Goal: Information Seeking & Learning: Understand process/instructions

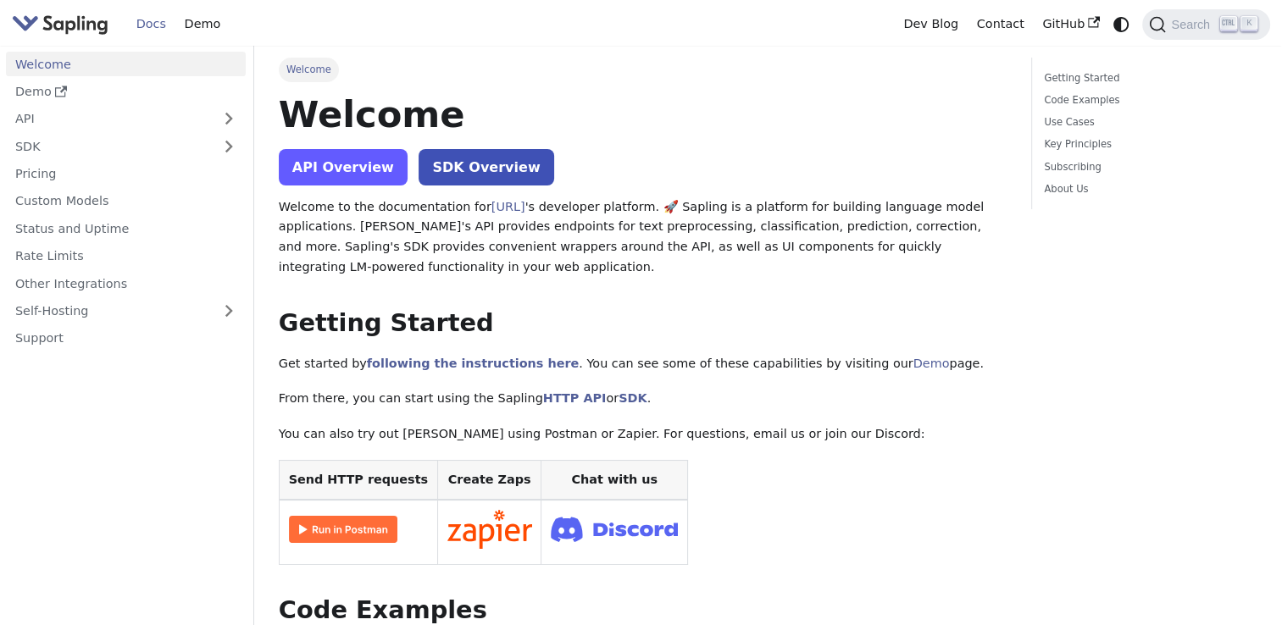
click at [353, 170] on link "API Overview" at bounding box center [343, 167] width 129 height 36
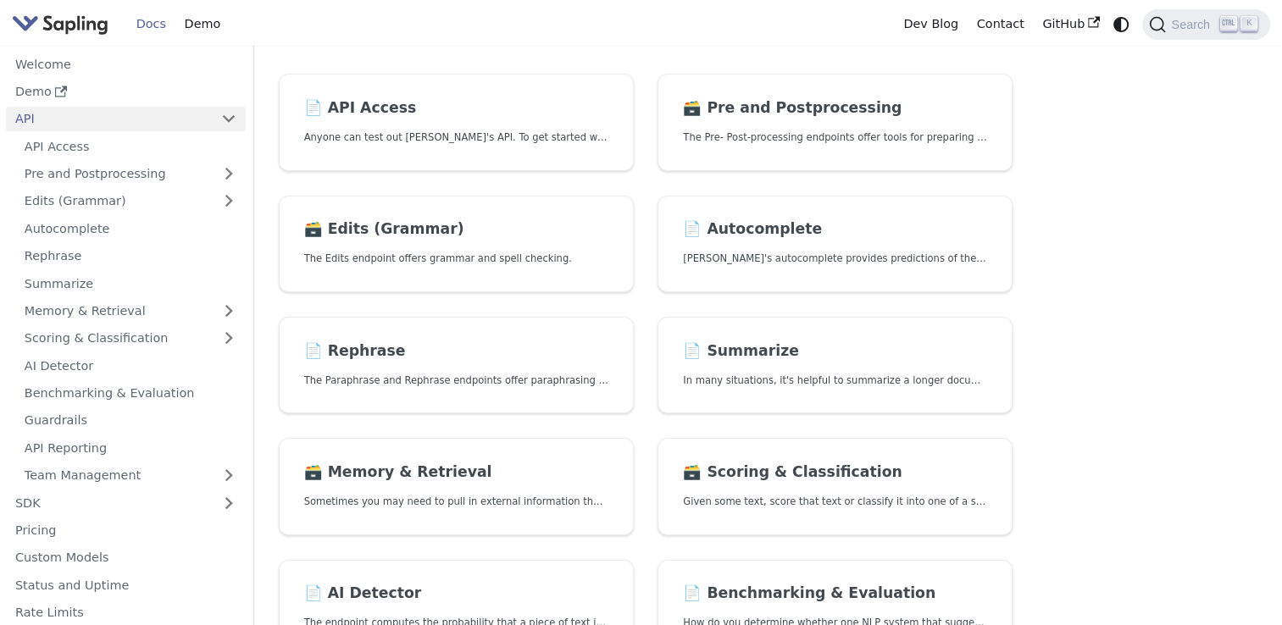
scroll to position [108, 0]
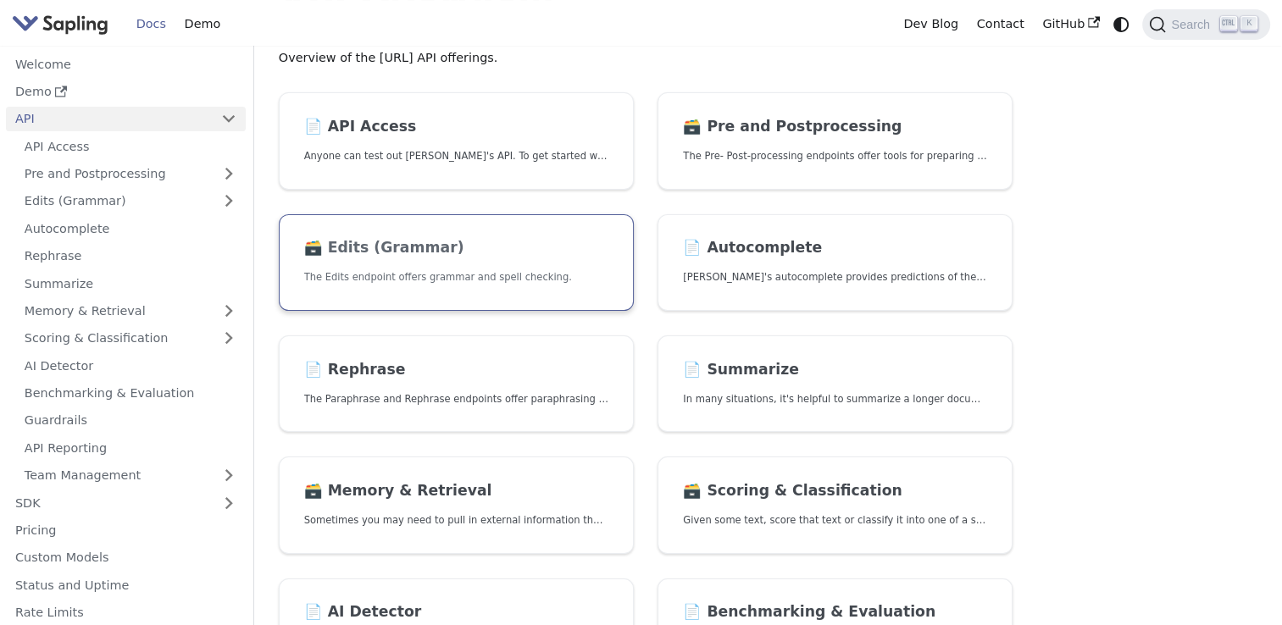
click at [468, 244] on h2 "🗃️ Edits (Grammar)" at bounding box center [456, 248] width 304 height 19
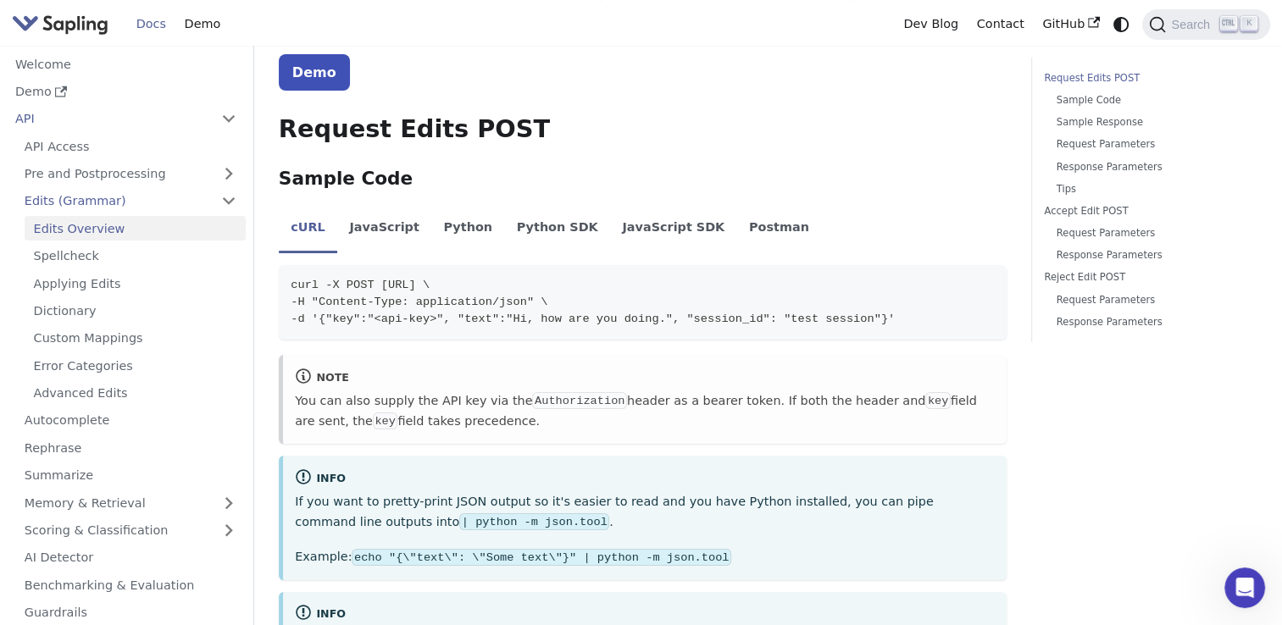
scroll to position [307, 0]
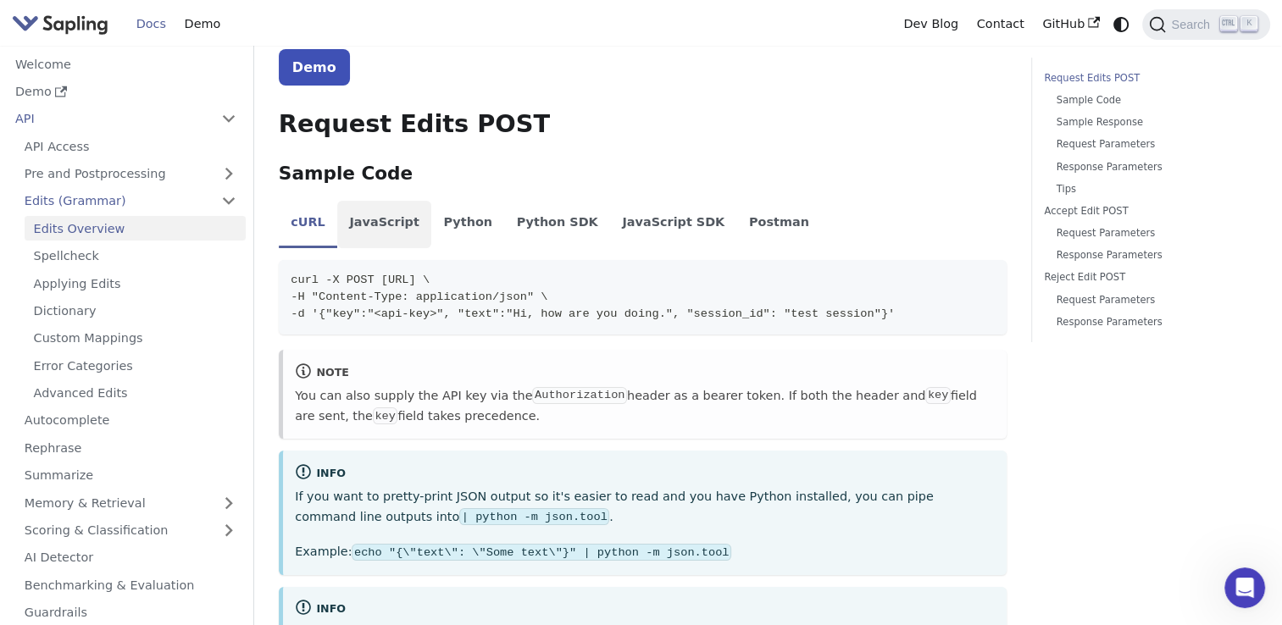
click at [363, 222] on li "JavaScript" at bounding box center [384, 224] width 94 height 47
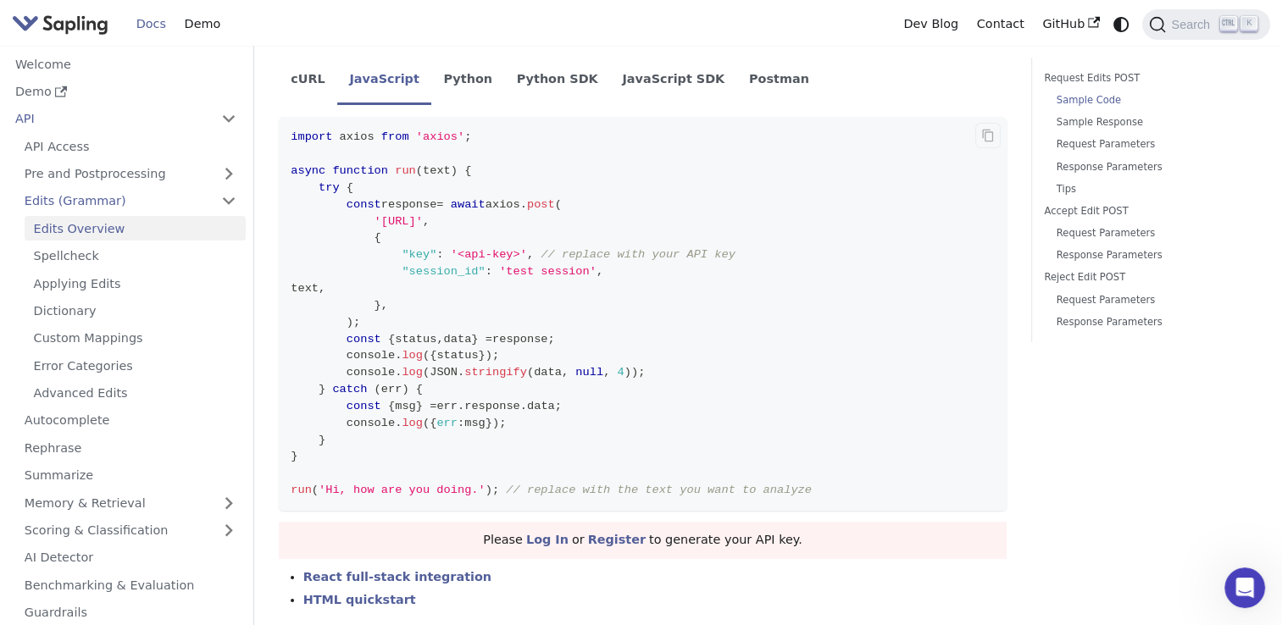
scroll to position [449, 0]
click at [644, 73] on li "JavaScript SDK" at bounding box center [673, 81] width 127 height 47
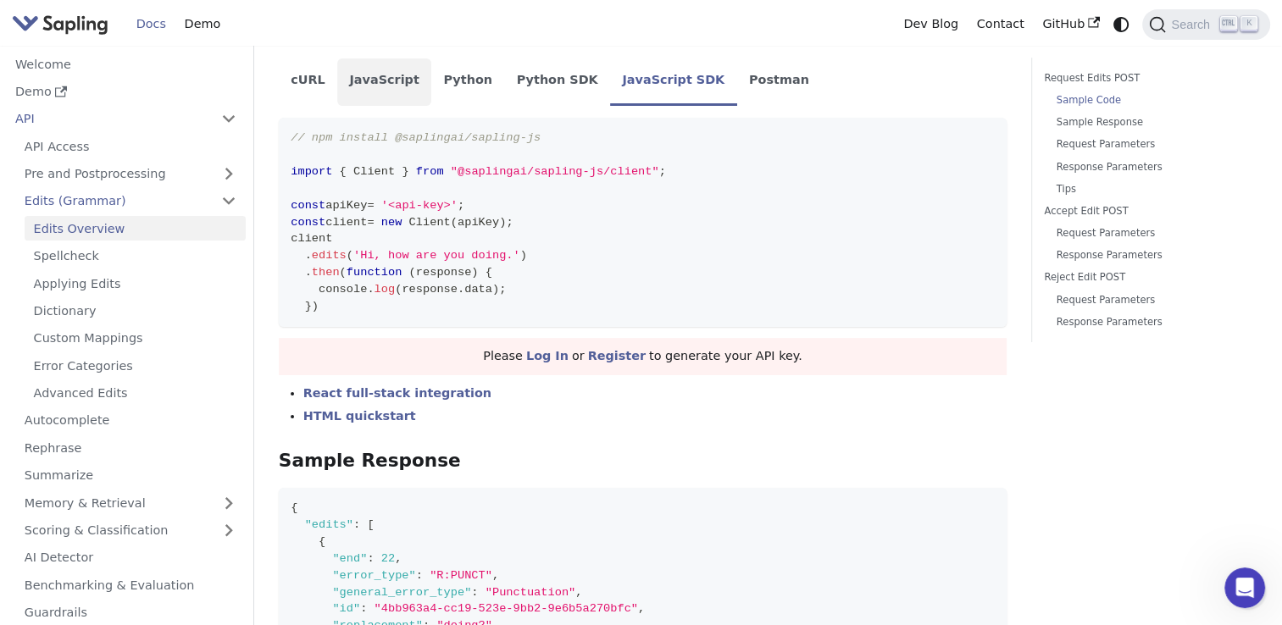
click at [381, 81] on li "JavaScript" at bounding box center [384, 81] width 94 height 47
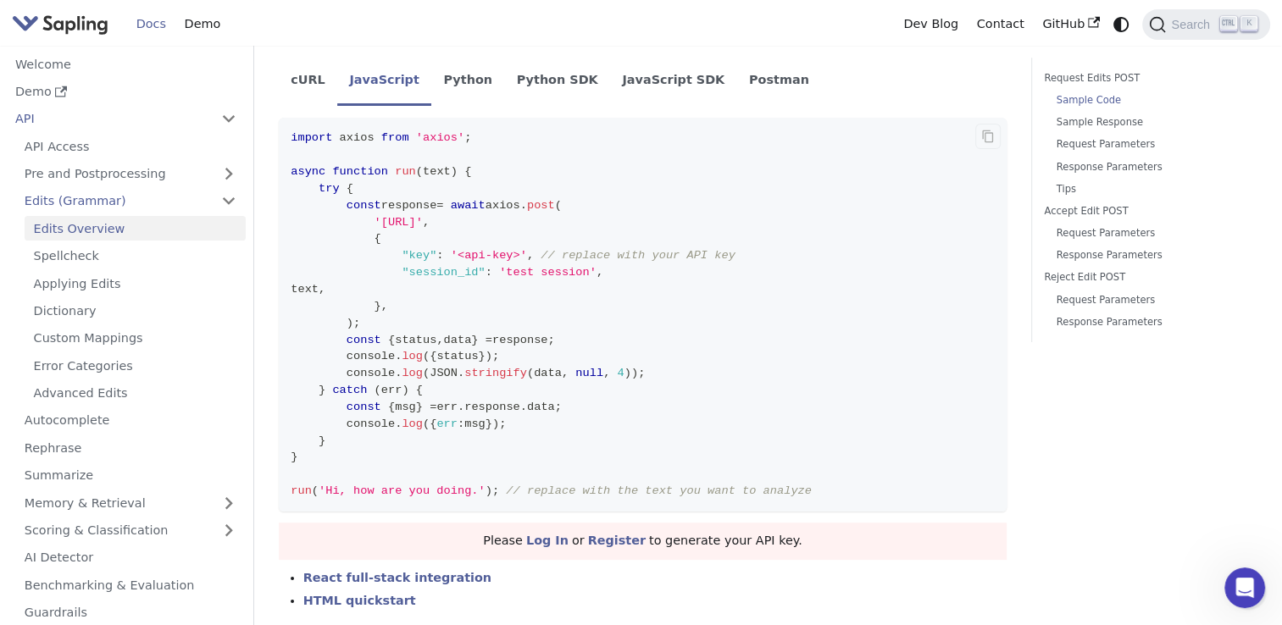
click at [452, 486] on span "'Hi, how are you doing.'" at bounding box center [402, 491] width 167 height 13
click at [536, 181] on code "import axios from 'axios' ; async function run ( text ) { try { const response …" at bounding box center [643, 315] width 728 height 394
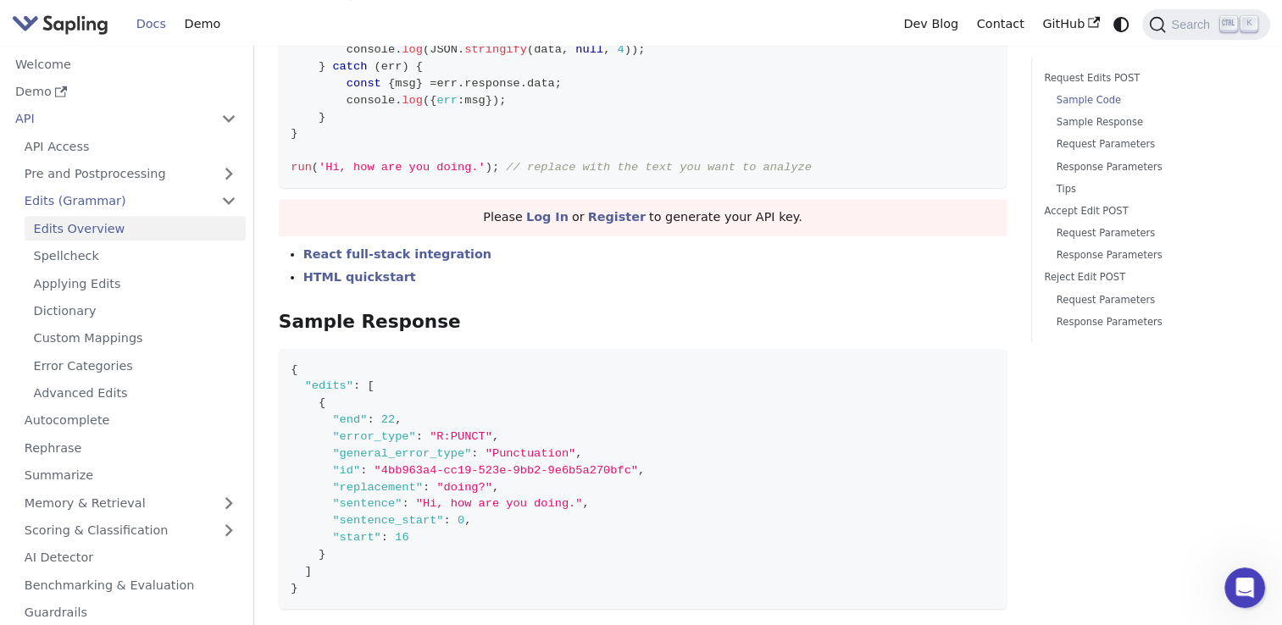
scroll to position [772, 0]
click at [605, 213] on link "Register" at bounding box center [617, 218] width 58 height 14
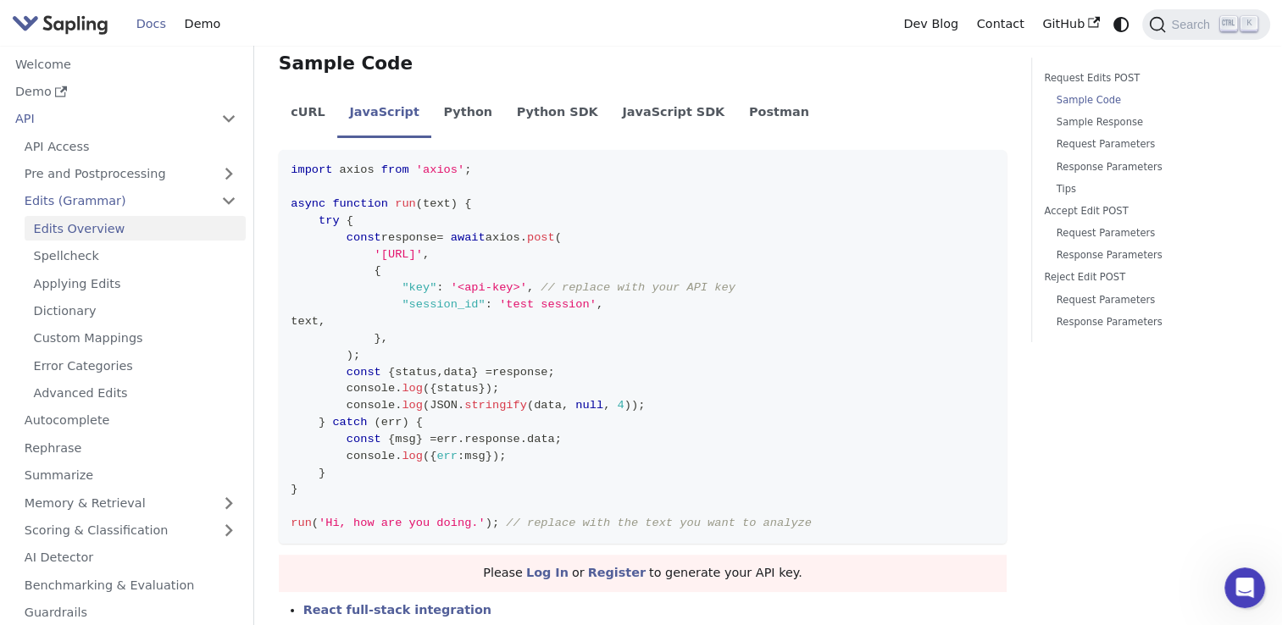
scroll to position [416, 0]
click at [563, 577] on link "Log In" at bounding box center [547, 574] width 42 height 14
click at [995, 173] on button "Copy code to clipboard" at bounding box center [988, 169] width 25 height 25
click at [631, 118] on li "JavaScript SDK" at bounding box center [673, 115] width 127 height 47
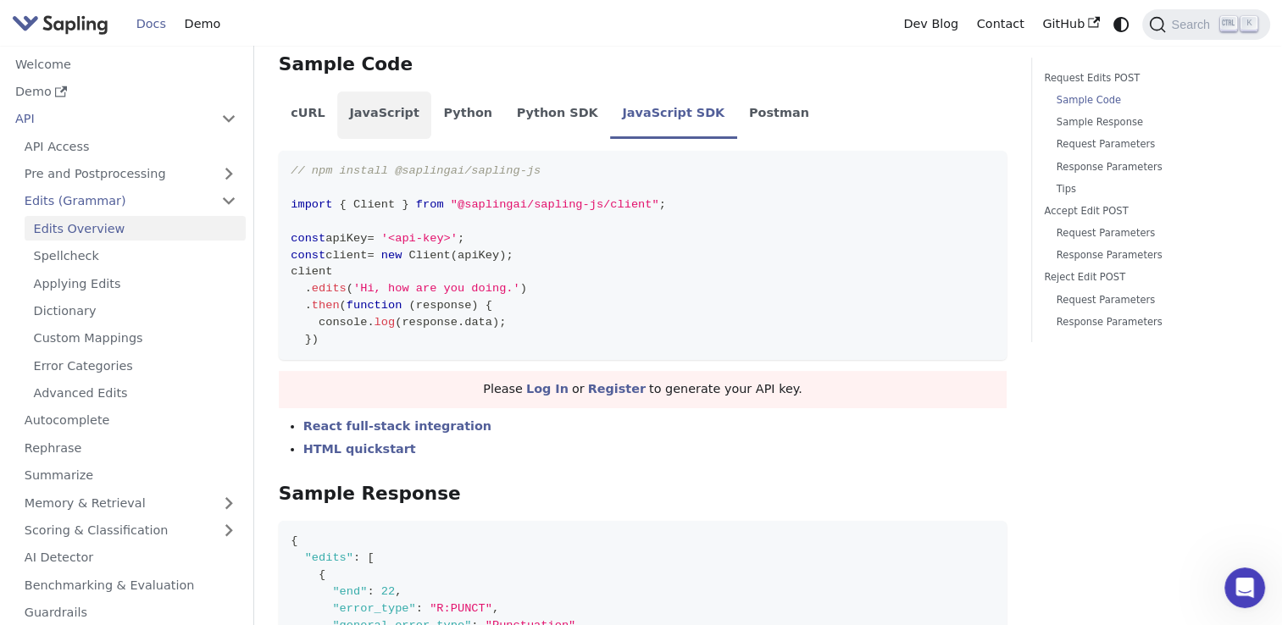
click at [359, 110] on li "JavaScript" at bounding box center [384, 115] width 94 height 47
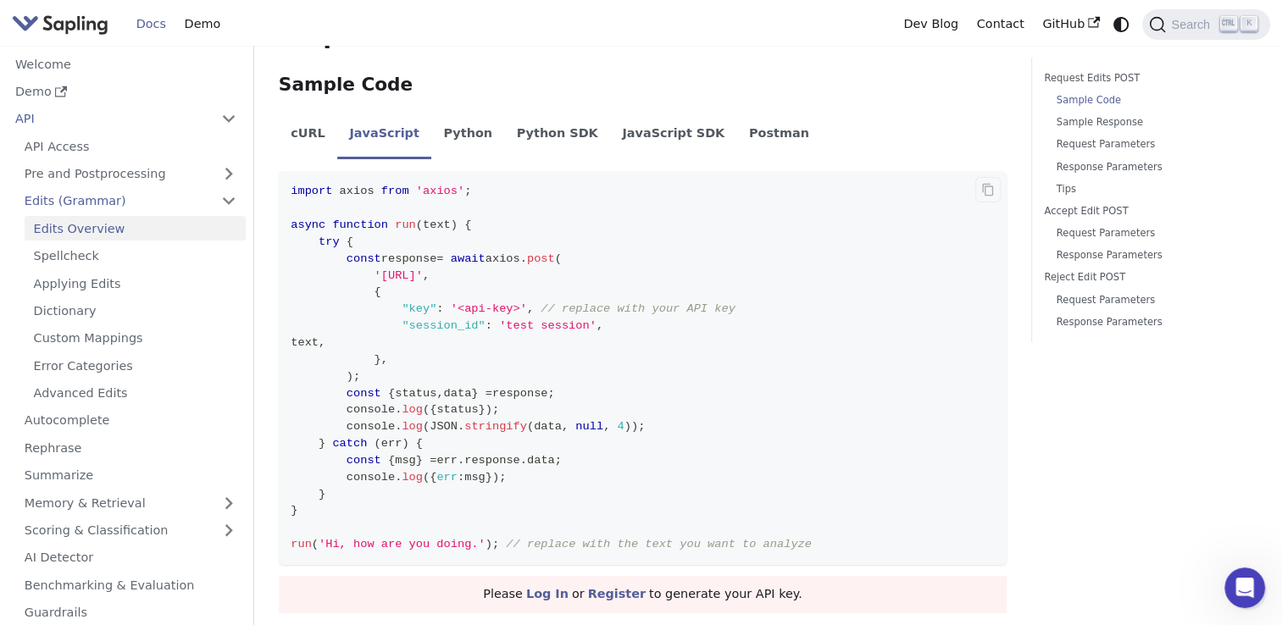
scroll to position [395, 0]
click at [102, 439] on link "Rephrase" at bounding box center [130, 448] width 231 height 25
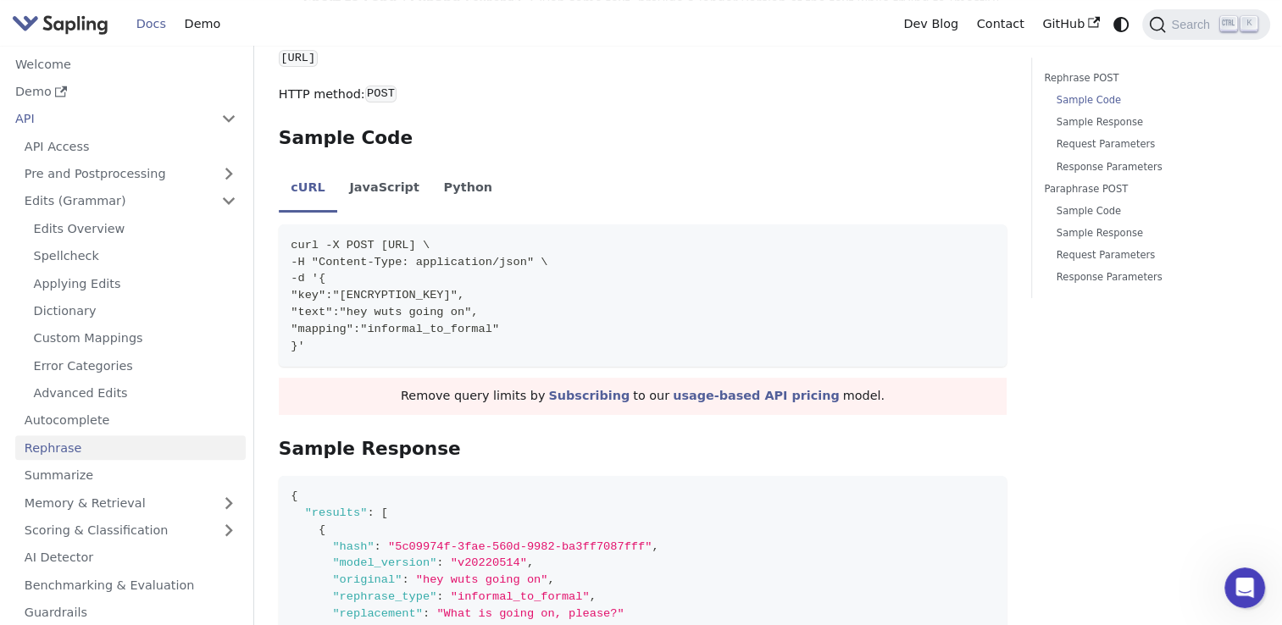
scroll to position [580, 0]
click at [370, 167] on li "JavaScript" at bounding box center [384, 190] width 94 height 47
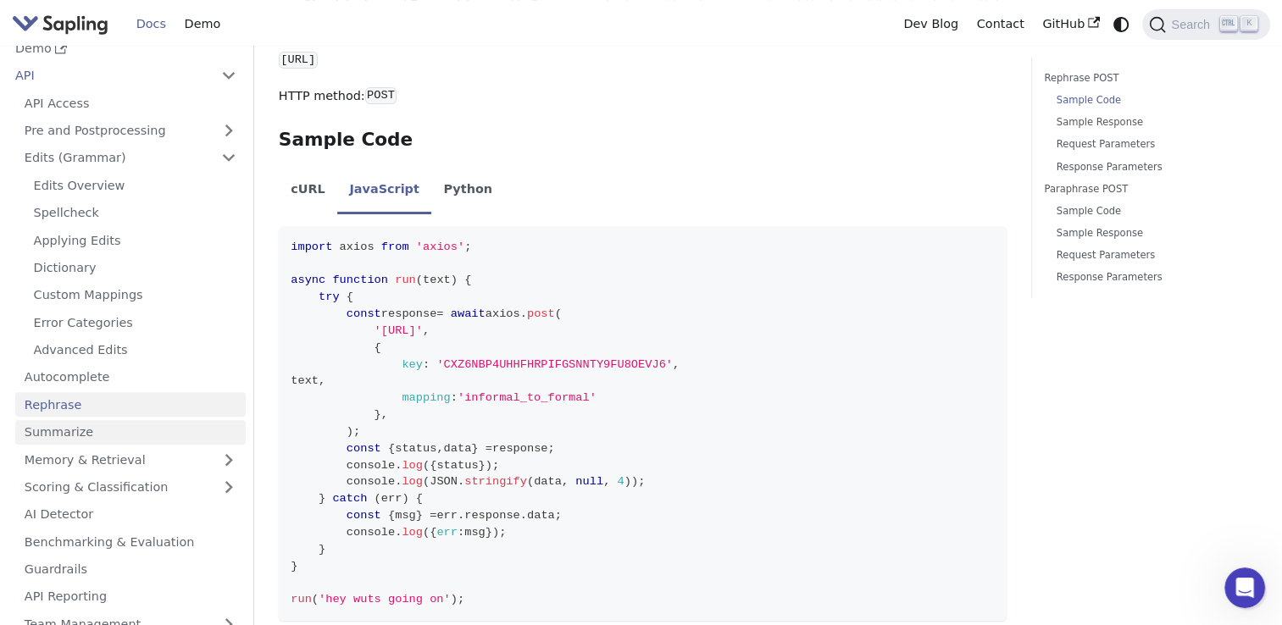
scroll to position [44, 0]
click at [230, 158] on link "Edits (Grammar)" at bounding box center [130, 157] width 231 height 25
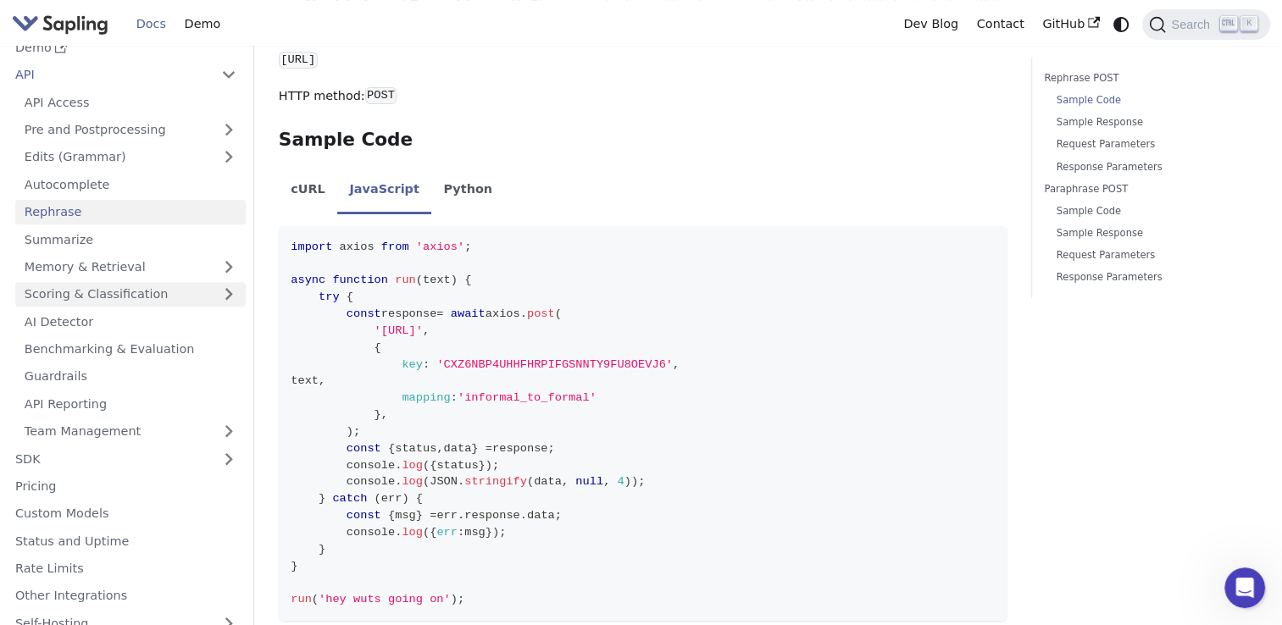
click at [220, 292] on link "Scoring & Classification" at bounding box center [130, 294] width 231 height 25
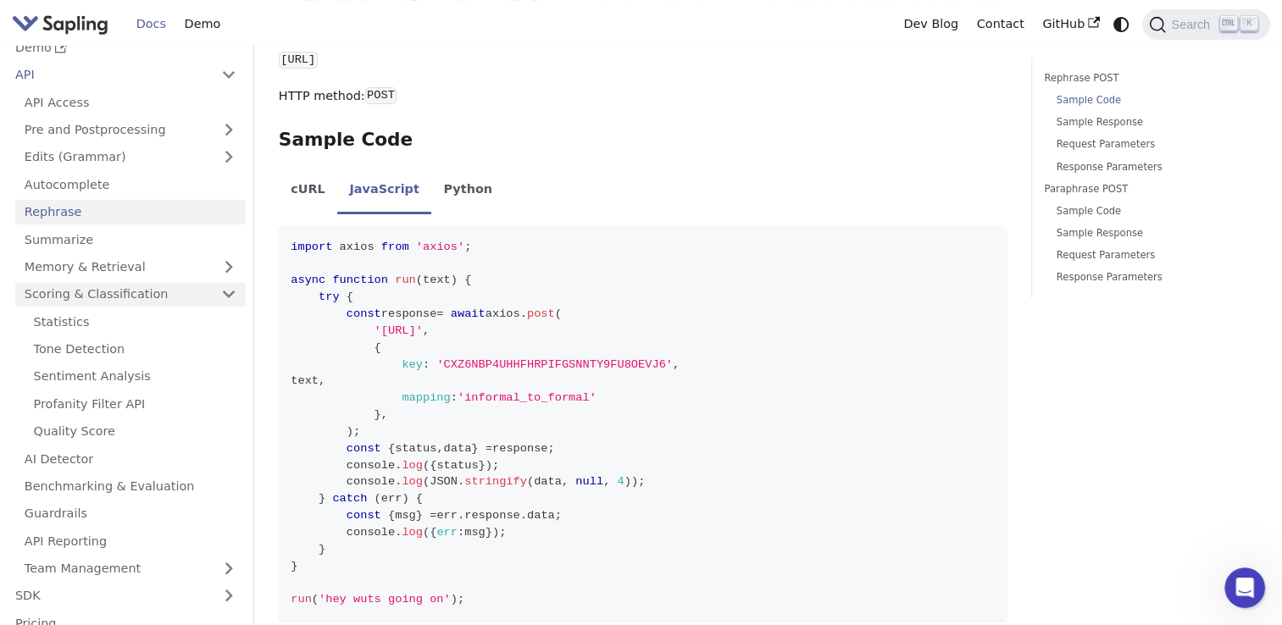
click at [220, 292] on link "Scoring & Classification" at bounding box center [130, 294] width 231 height 25
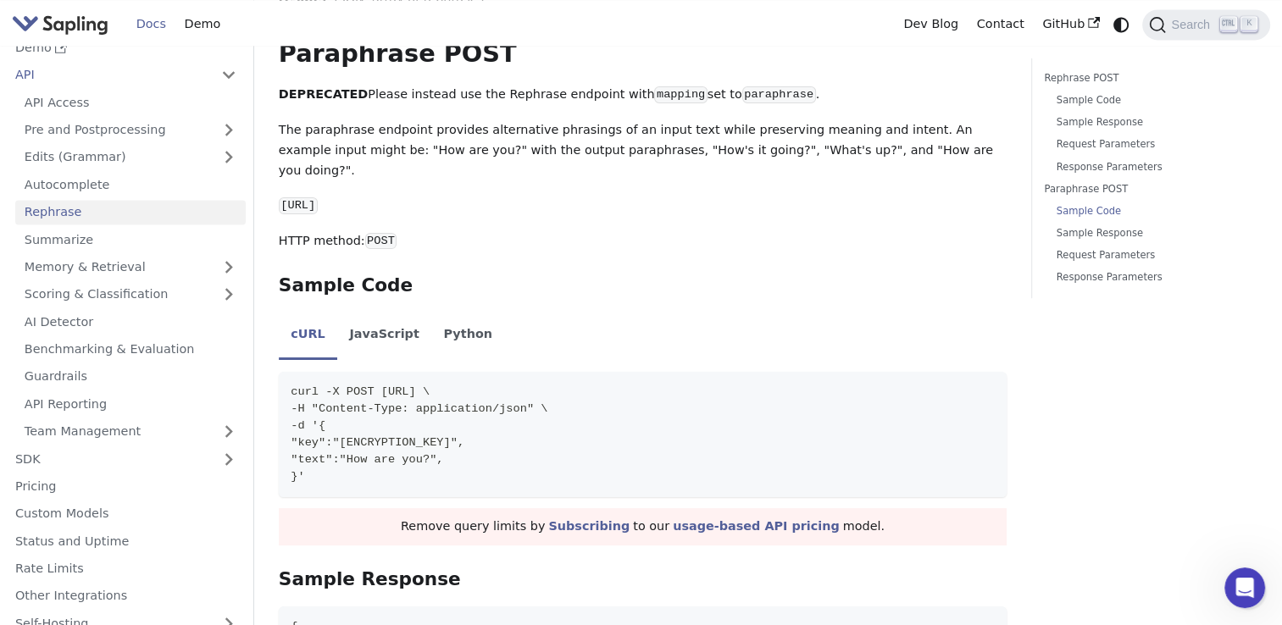
scroll to position [2460, 0]
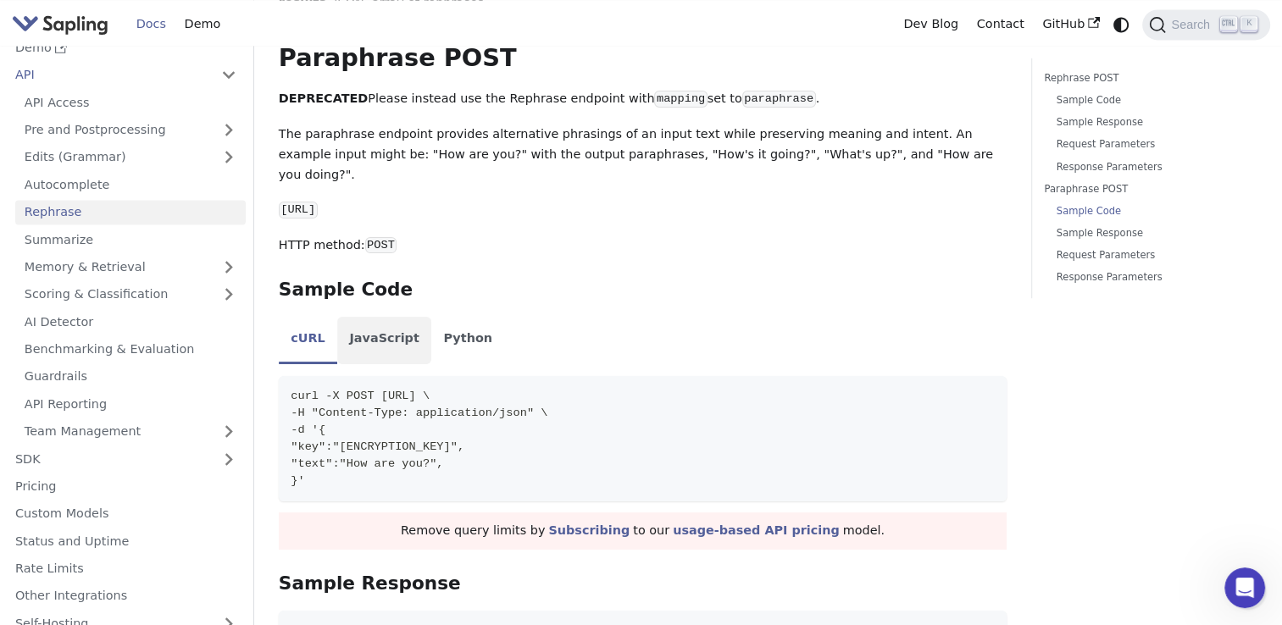
click at [353, 317] on li "JavaScript" at bounding box center [384, 340] width 94 height 47
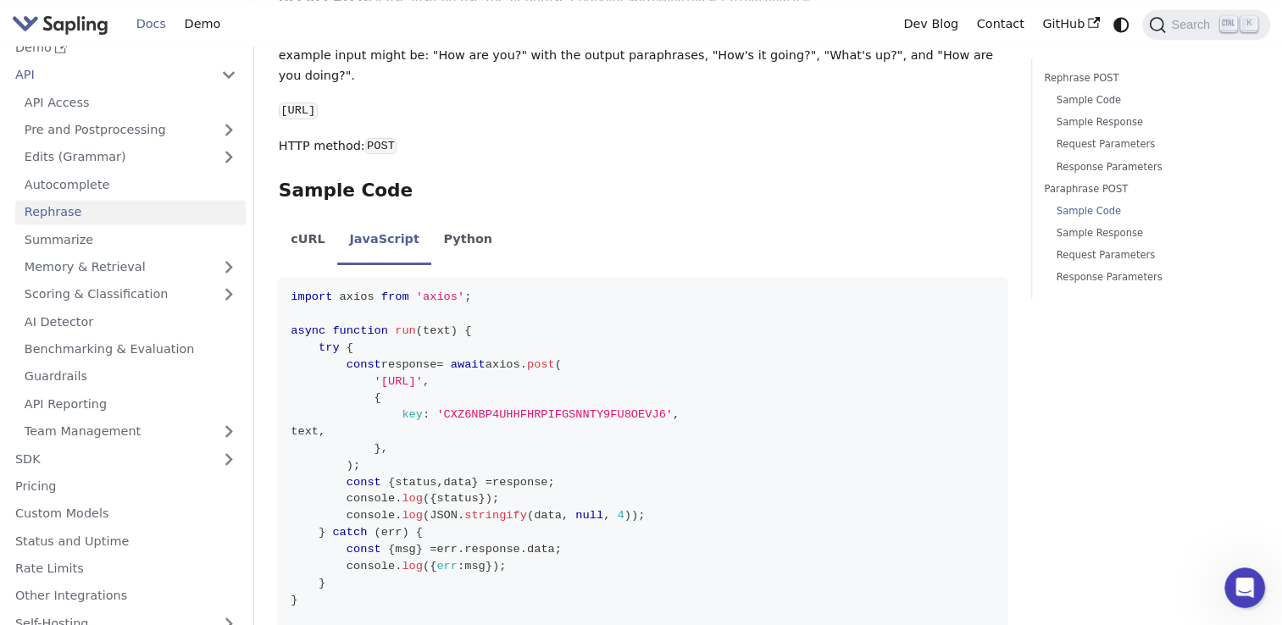
scroll to position [2526, 0]
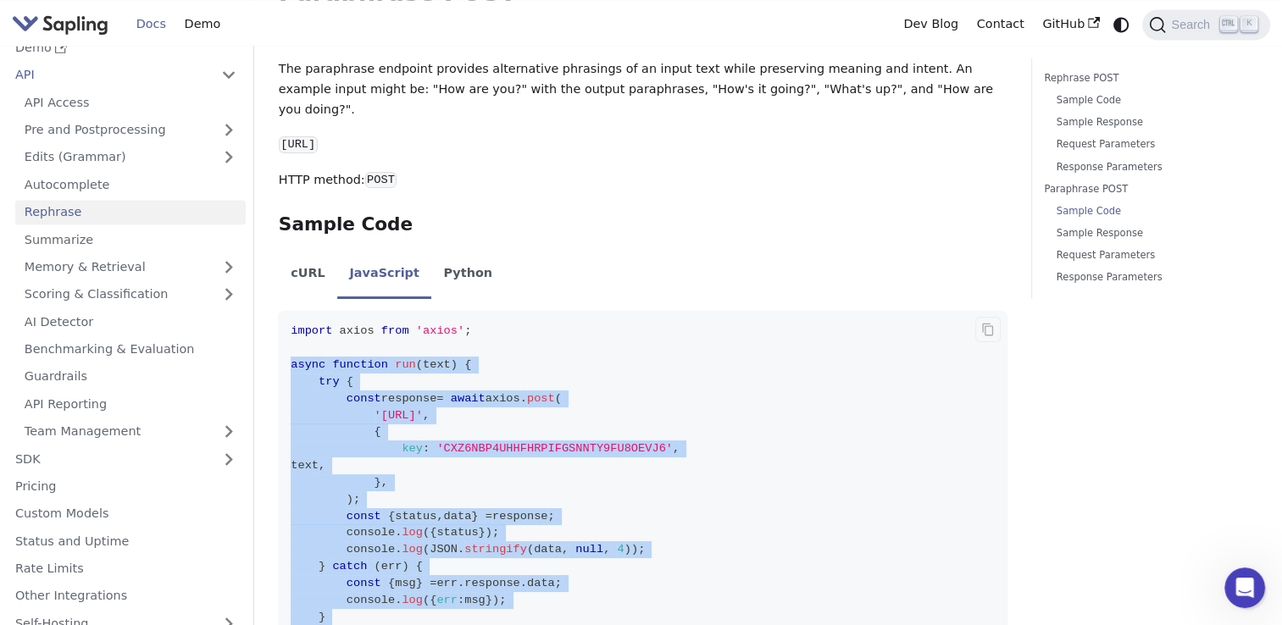
drag, startPoint x: 314, startPoint y: 547, endPoint x: 289, endPoint y: 277, distance: 270.6
click at [289, 311] on code "import axios from 'axios' ; async function run ( text ) { try { const response …" at bounding box center [643, 500] width 728 height 378
copy code "async function run ( text ) { try { const response = await axios . post ( 'http…"
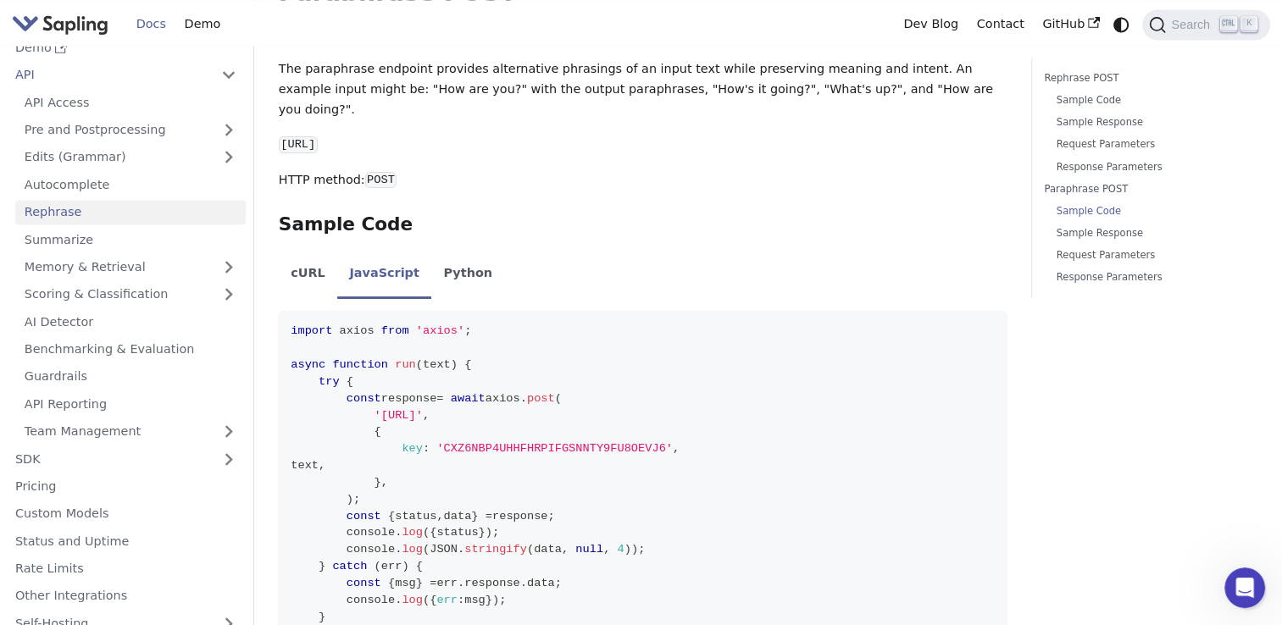
click at [556, 252] on ul "cURL JavaScript Python" at bounding box center [643, 275] width 728 height 47
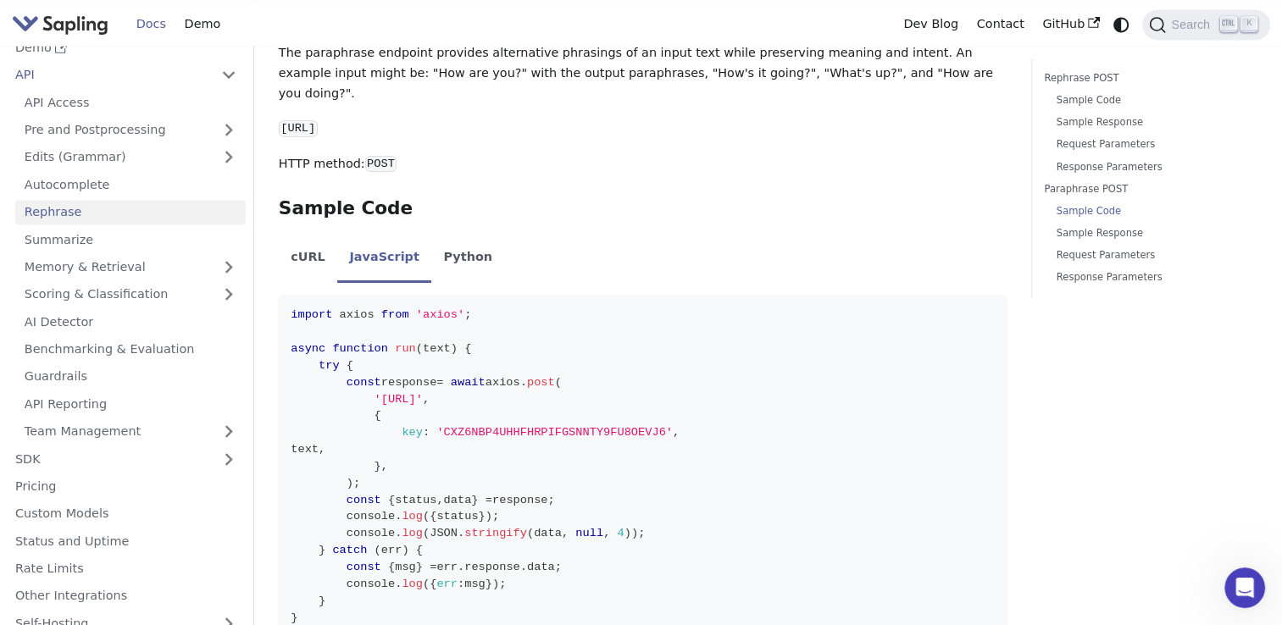
scroll to position [2565, 0]
